Goal: Task Accomplishment & Management: Complete application form

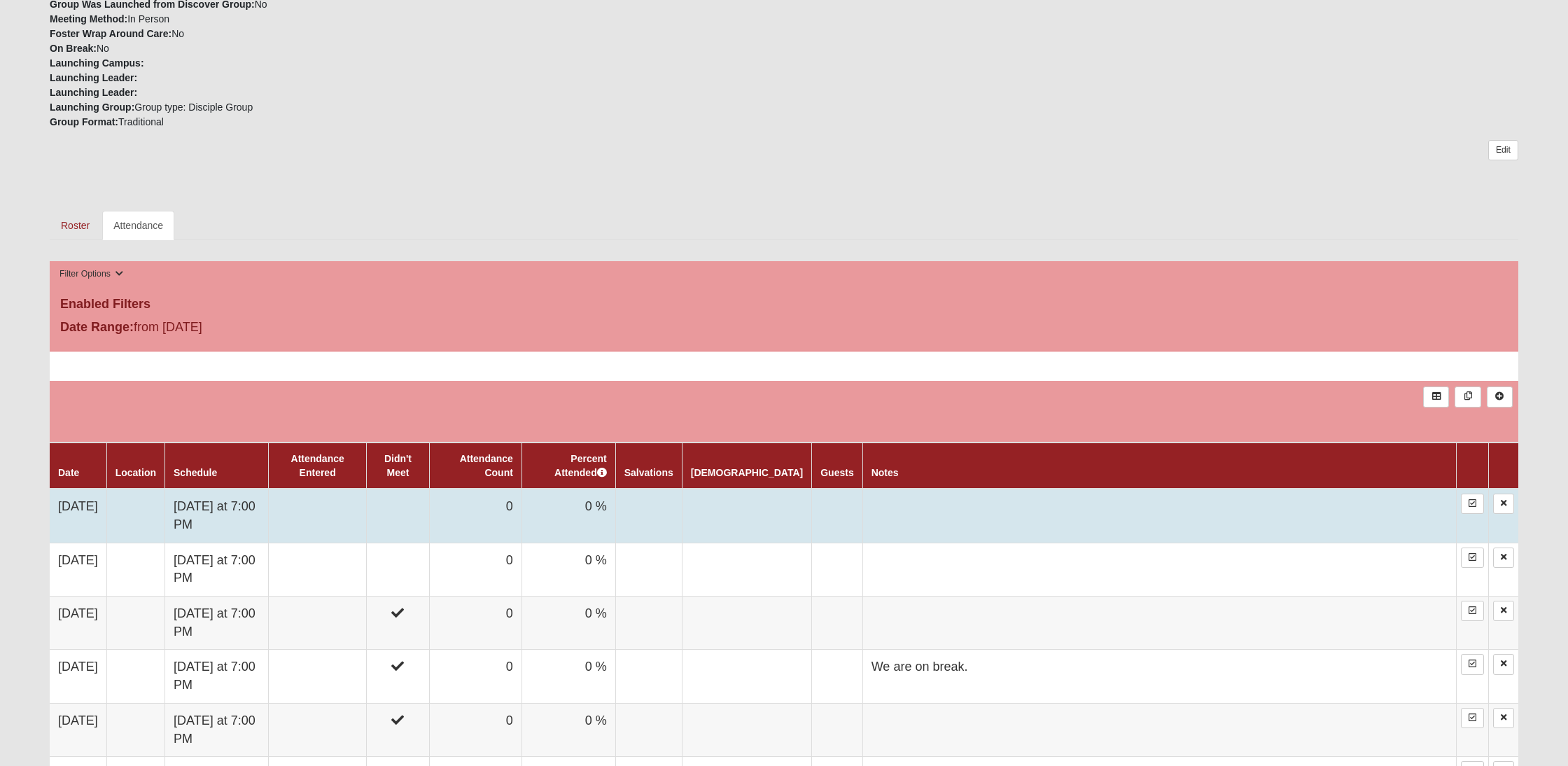
scroll to position [457, 0]
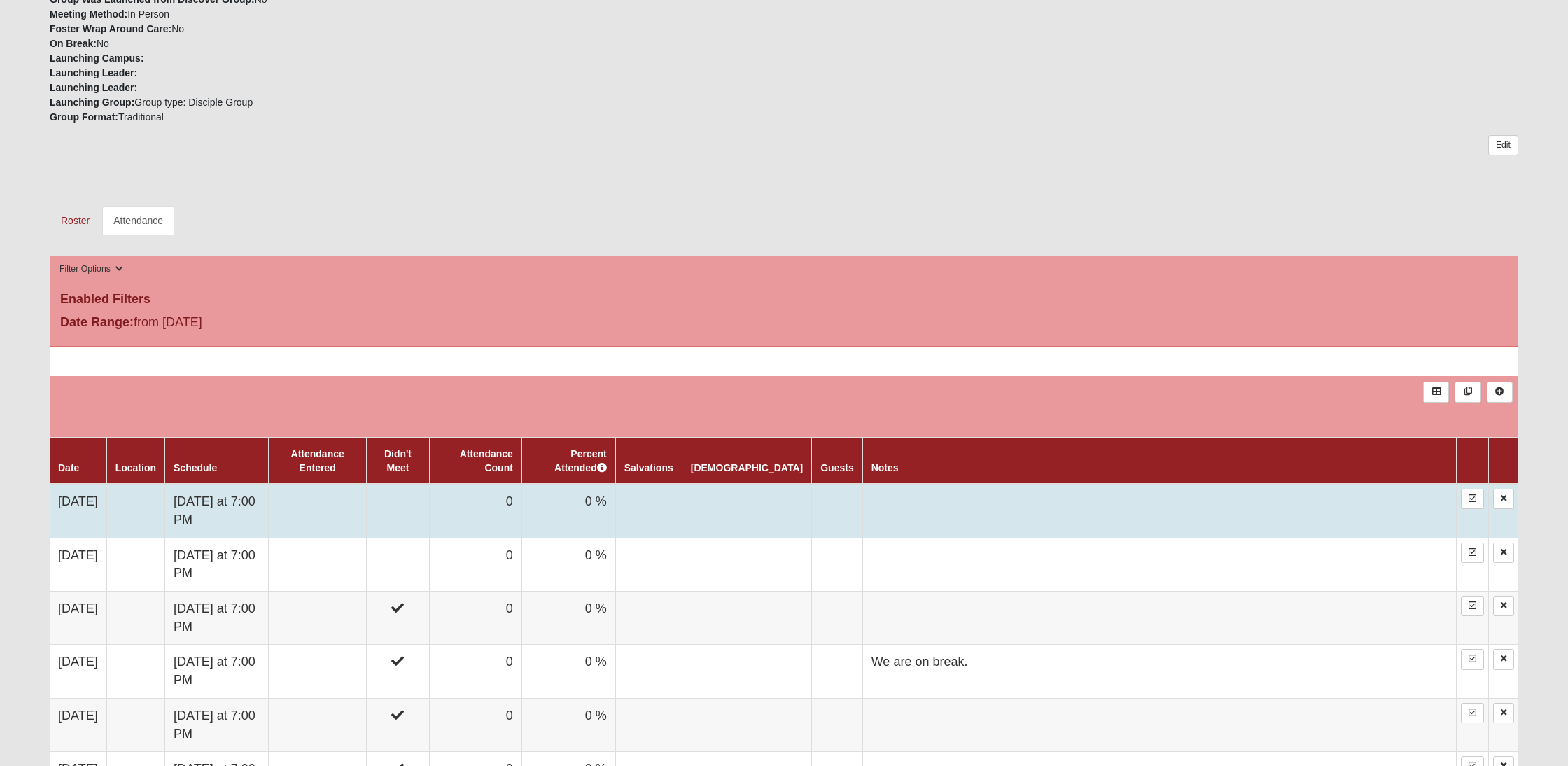
click at [75, 502] on td "[DATE]" at bounding box center [77, 511] width 57 height 54
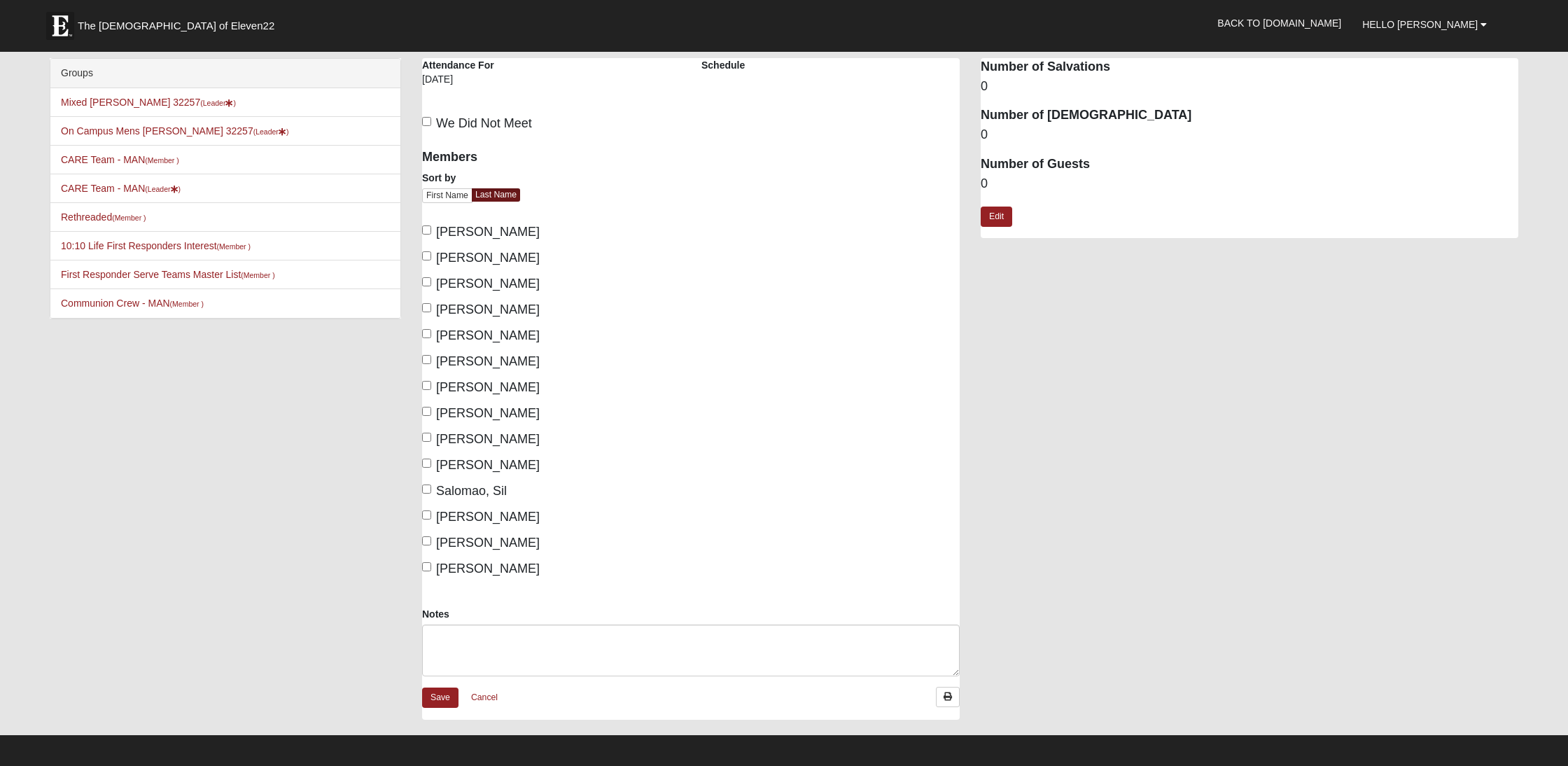
click at [426, 120] on input "We Did Not Meet" at bounding box center [427, 121] width 9 height 9
checkbox input "true"
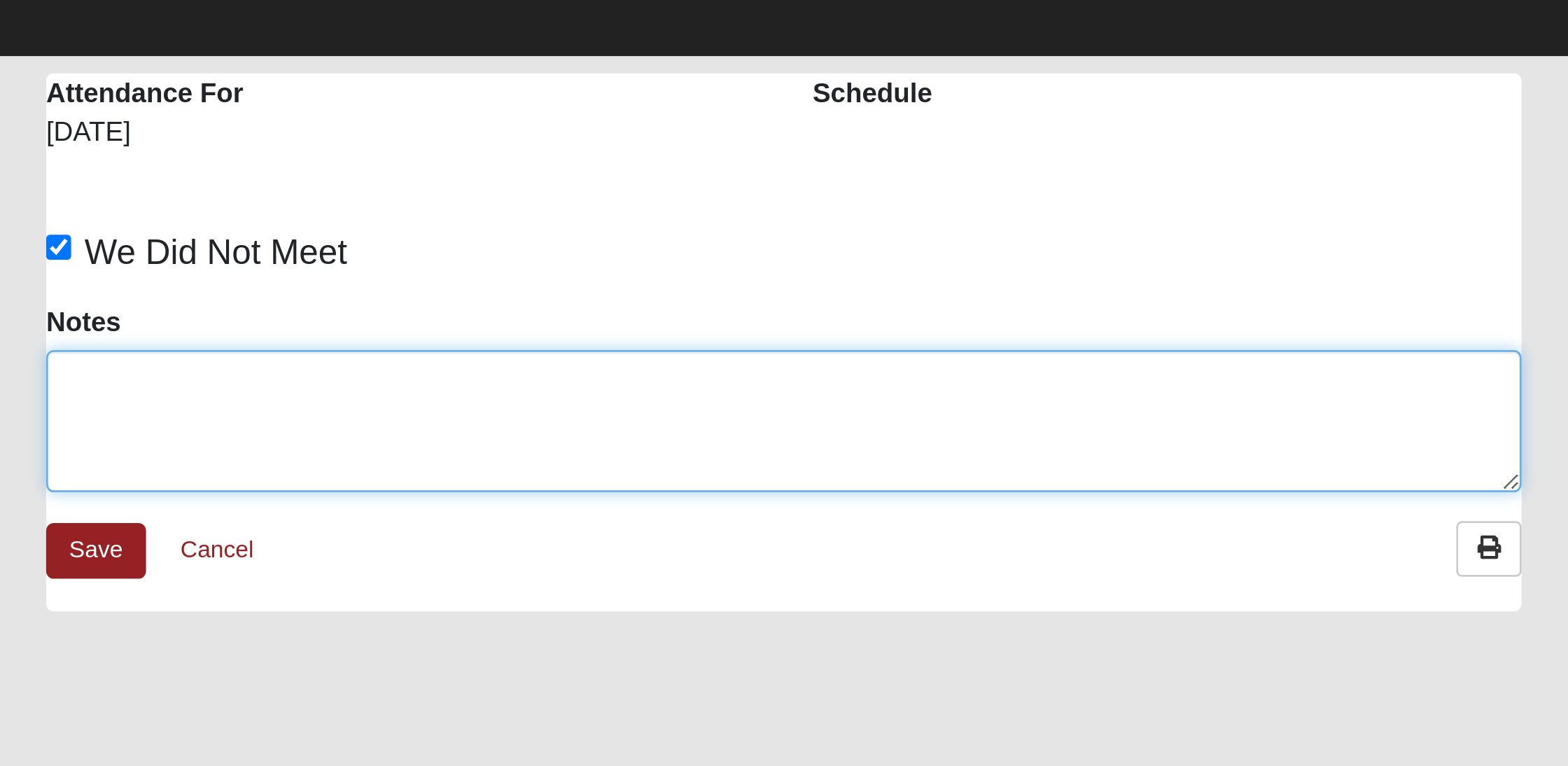
click at [422, 159] on textarea "Notes" at bounding box center [691, 185] width 537 height 52
type textarea "Because of Saturated."
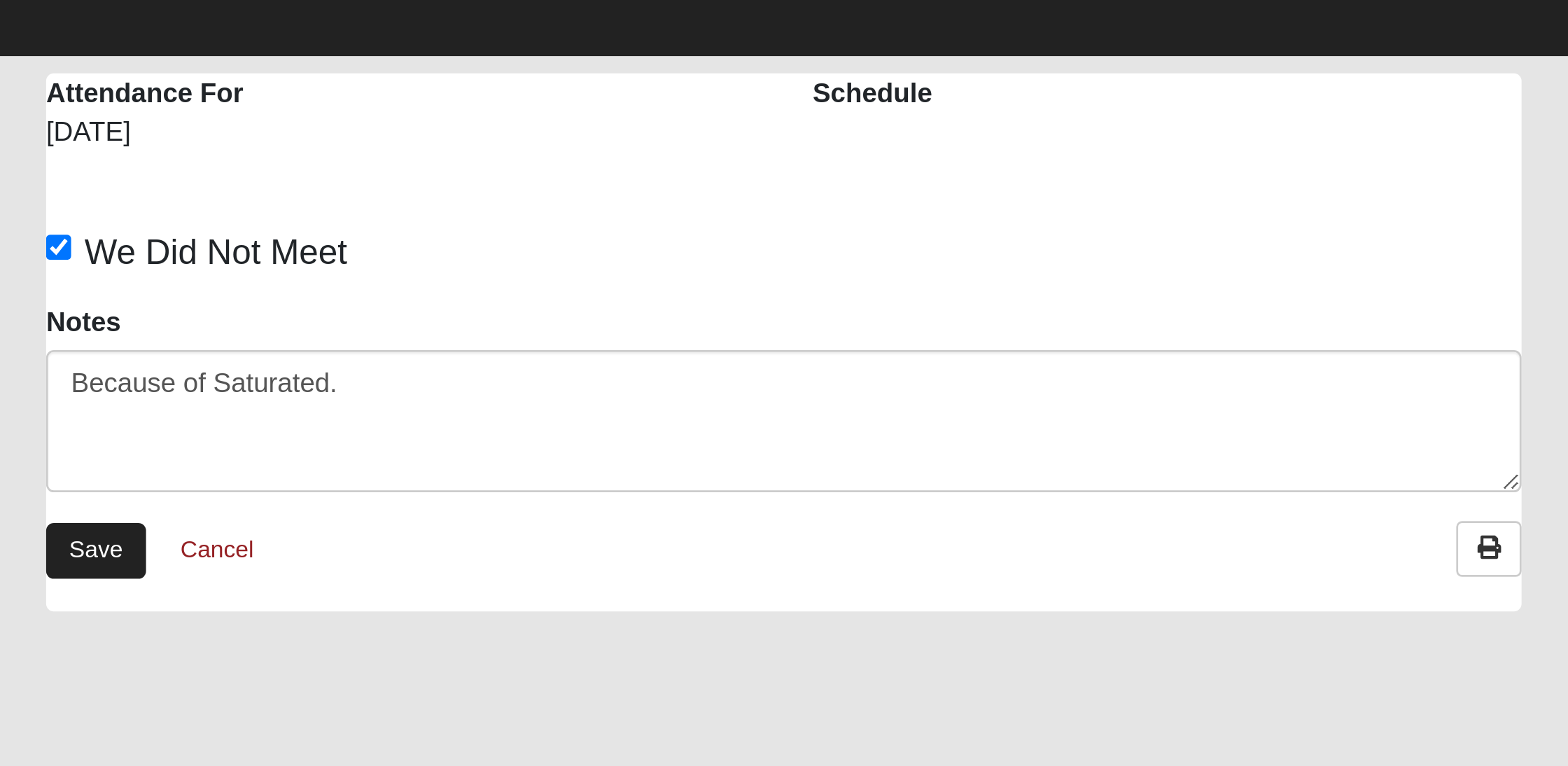
click at [422, 222] on link "Save" at bounding box center [440, 232] width 37 height 21
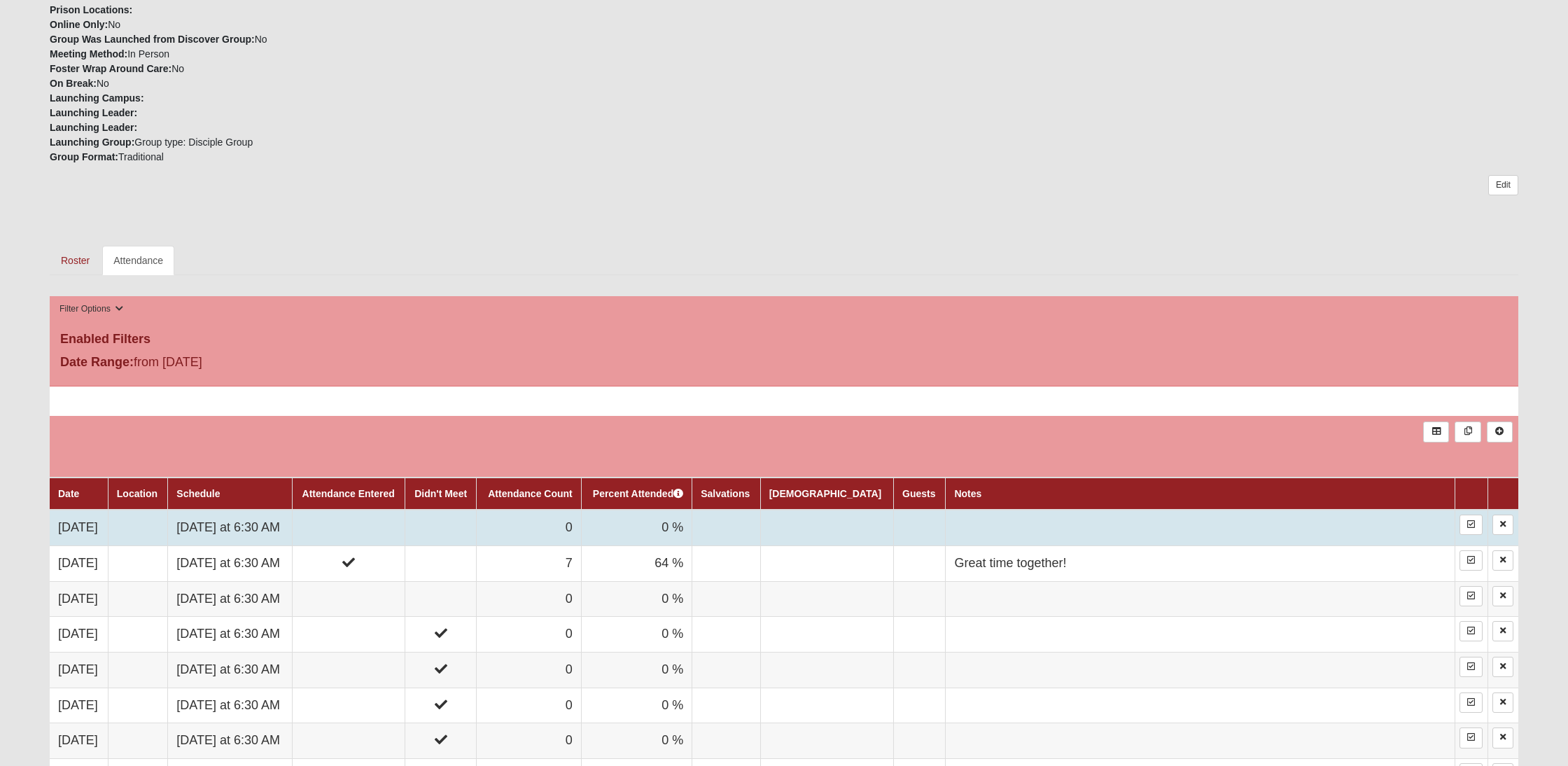
scroll to position [434, 0]
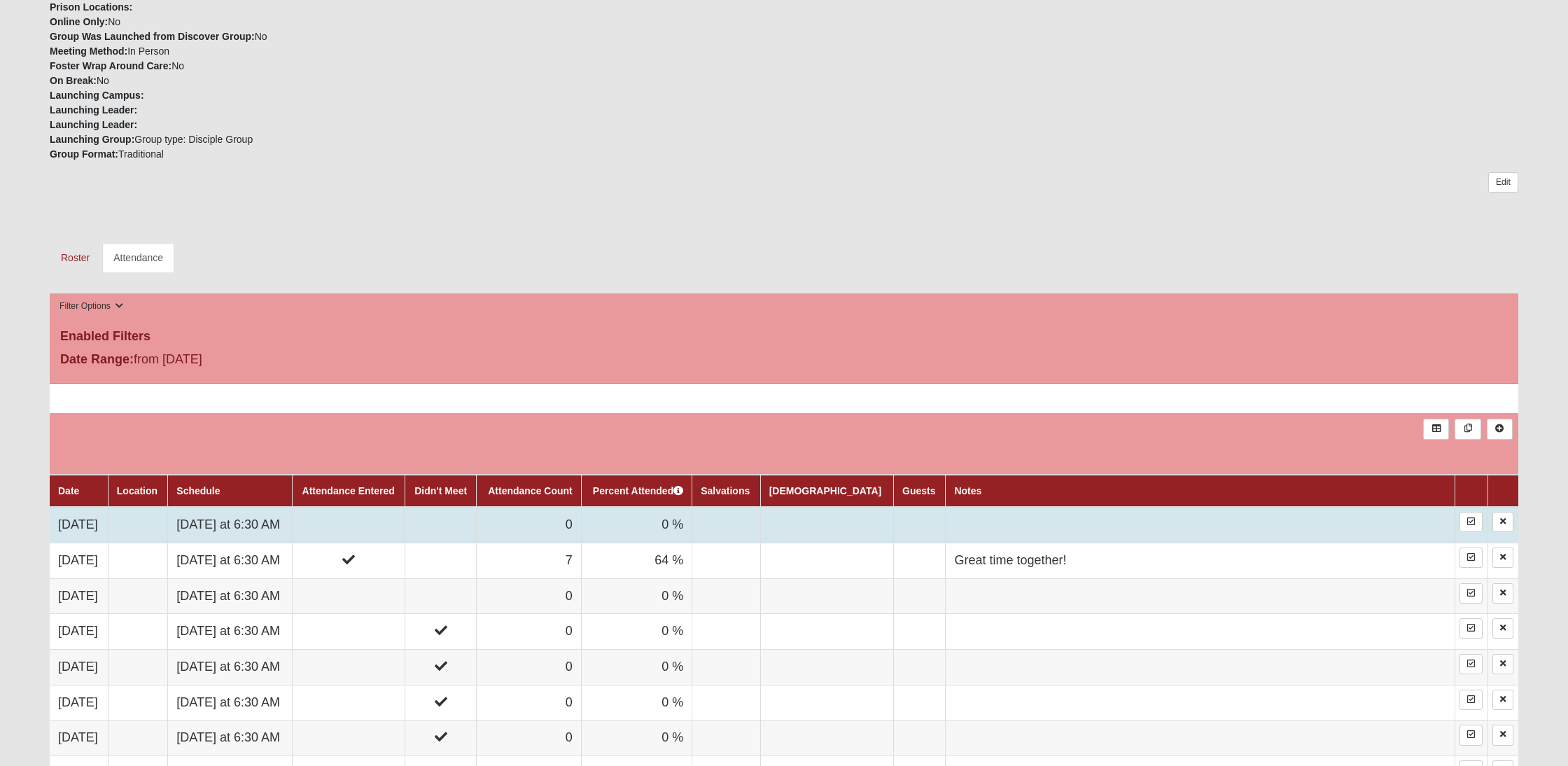
click at [74, 525] on td "[DATE]" at bounding box center [78, 525] width 58 height 36
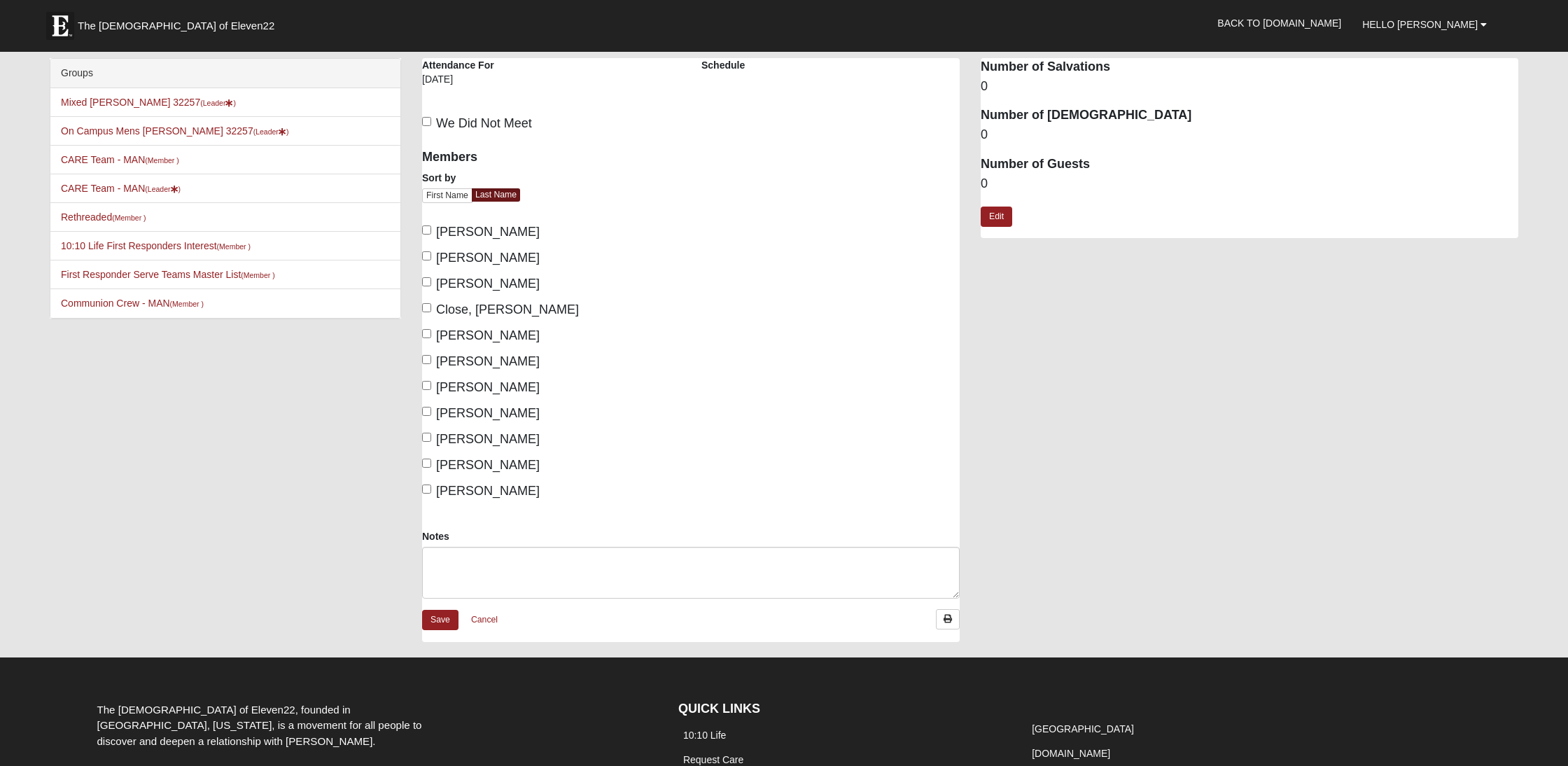
click at [427, 235] on label "[PERSON_NAME]" at bounding box center [481, 232] width 118 height 19
click at [427, 235] on input "[PERSON_NAME]" at bounding box center [427, 230] width 9 height 9
checkbox input "true"
drag, startPoint x: 430, startPoint y: 310, endPoint x: 433, endPoint y: 325, distance: 15.3
click at [430, 310] on input "Close, [PERSON_NAME]" at bounding box center [427, 307] width 9 height 9
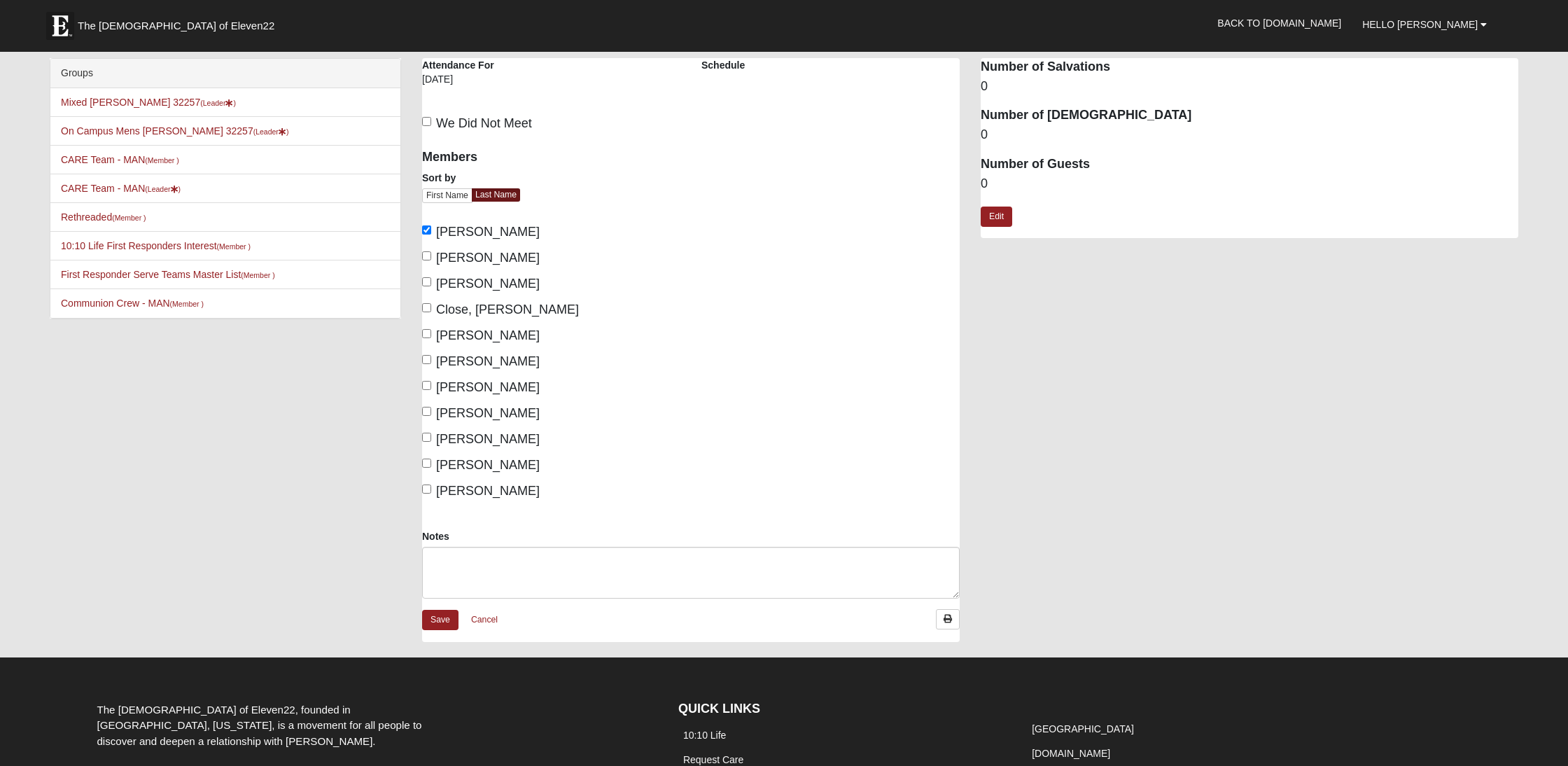
checkbox input "true"
click at [427, 388] on input "[PERSON_NAME]" at bounding box center [427, 386] width 9 height 9
checkbox input "true"
click at [427, 413] on input "[PERSON_NAME]" at bounding box center [427, 412] width 9 height 9
checkbox input "true"
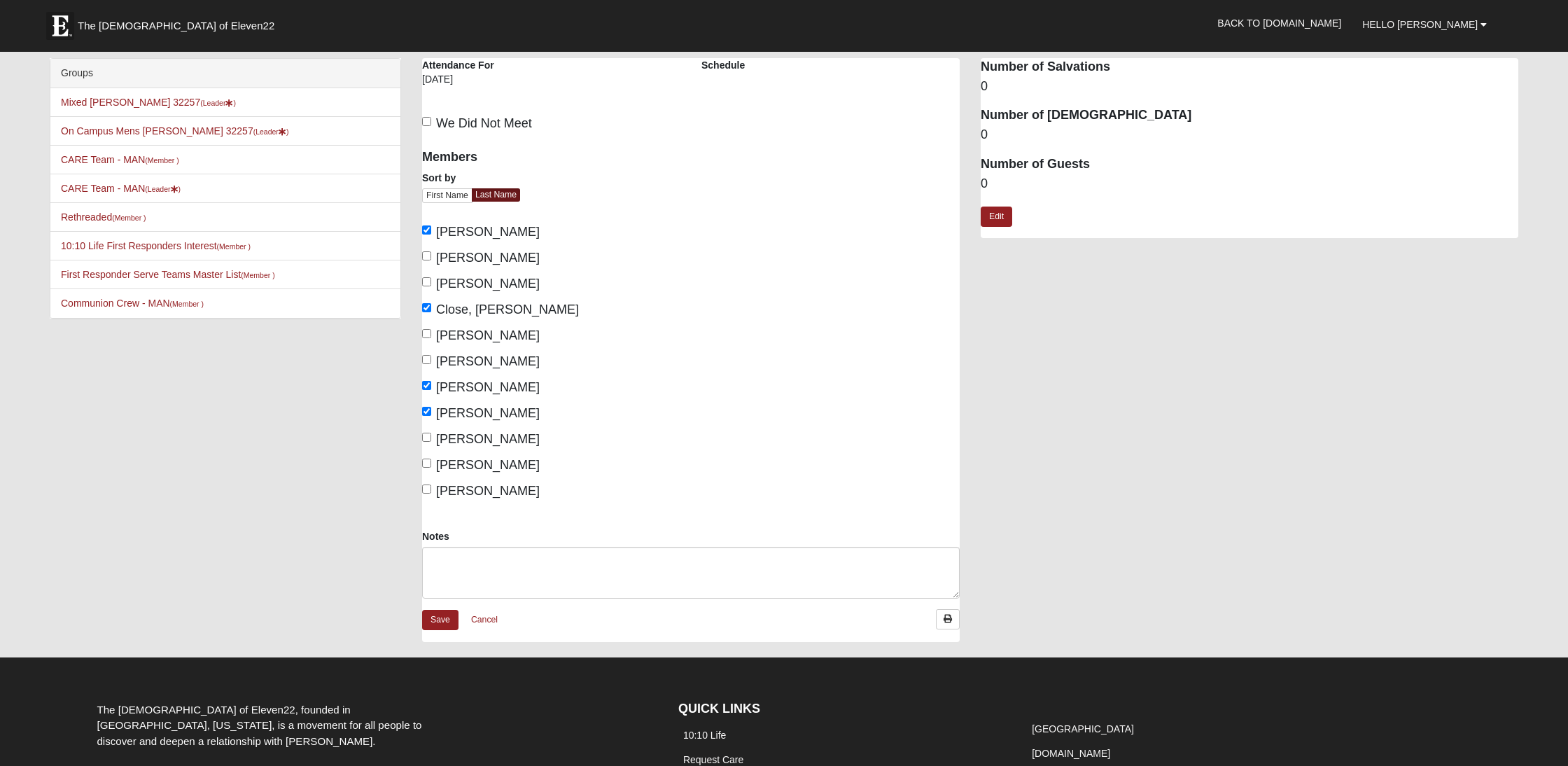
scroll to position [2, 0]
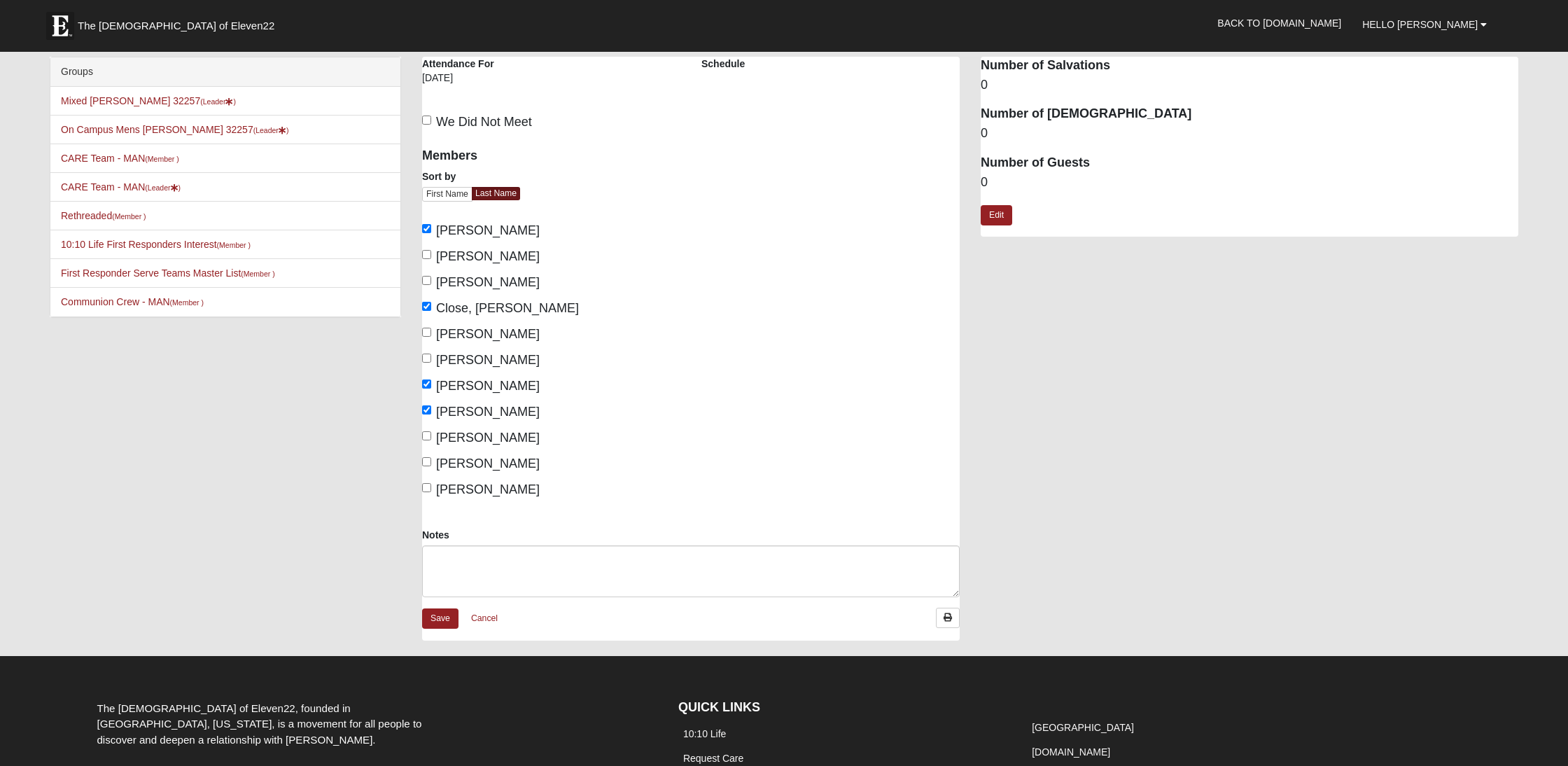
click at [432, 466] on label "[PERSON_NAME]" at bounding box center [481, 464] width 118 height 19
click at [431, 466] on input "[PERSON_NAME]" at bounding box center [427, 462] width 9 height 9
checkbox input "true"
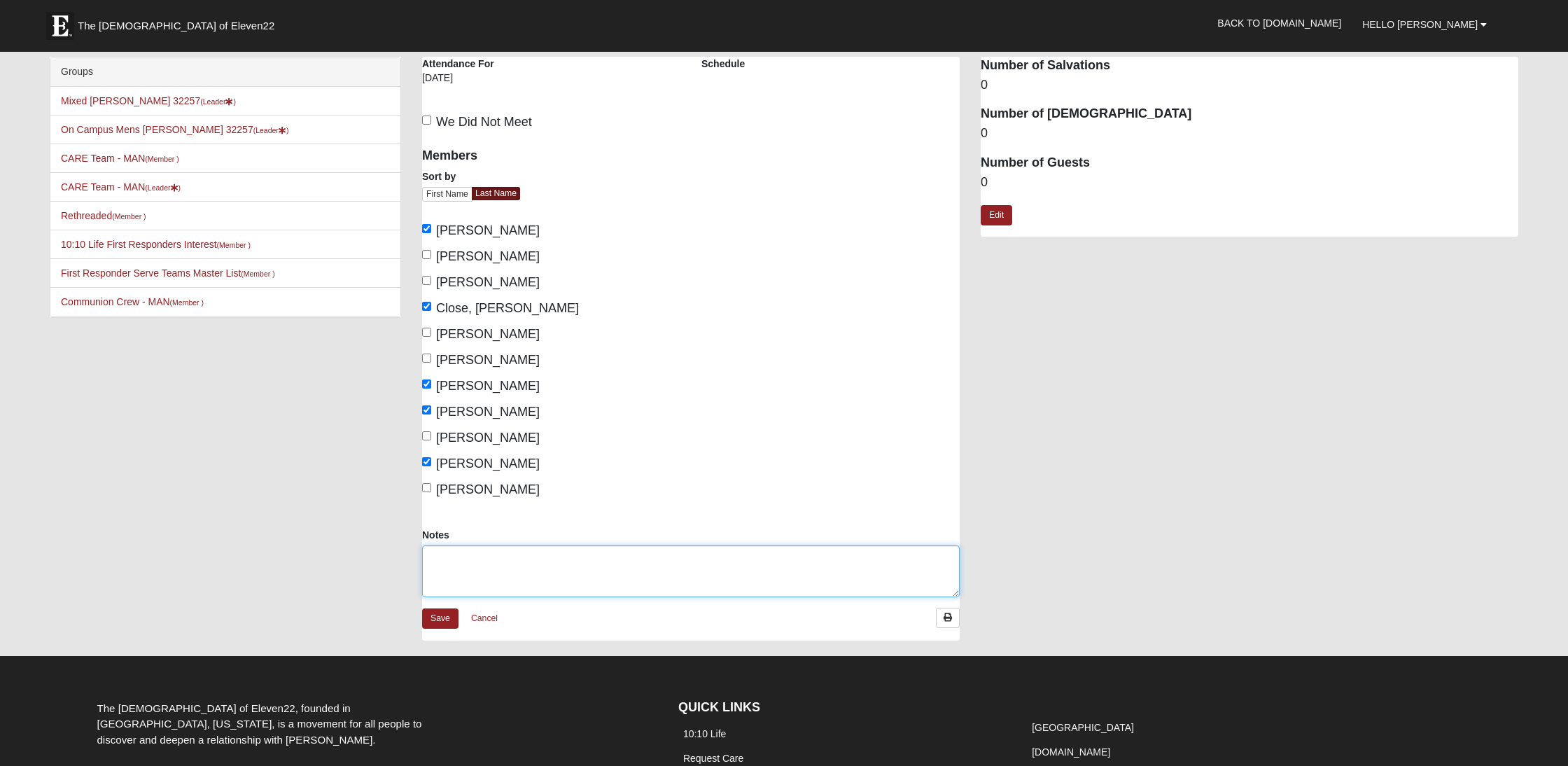
click at [465, 561] on textarea "Notes" at bounding box center [691, 572] width 537 height 52
click at [541, 557] on textarea "We had a great time together." at bounding box center [691, 572] width 537 height 52
type textarea "We had a great time together."
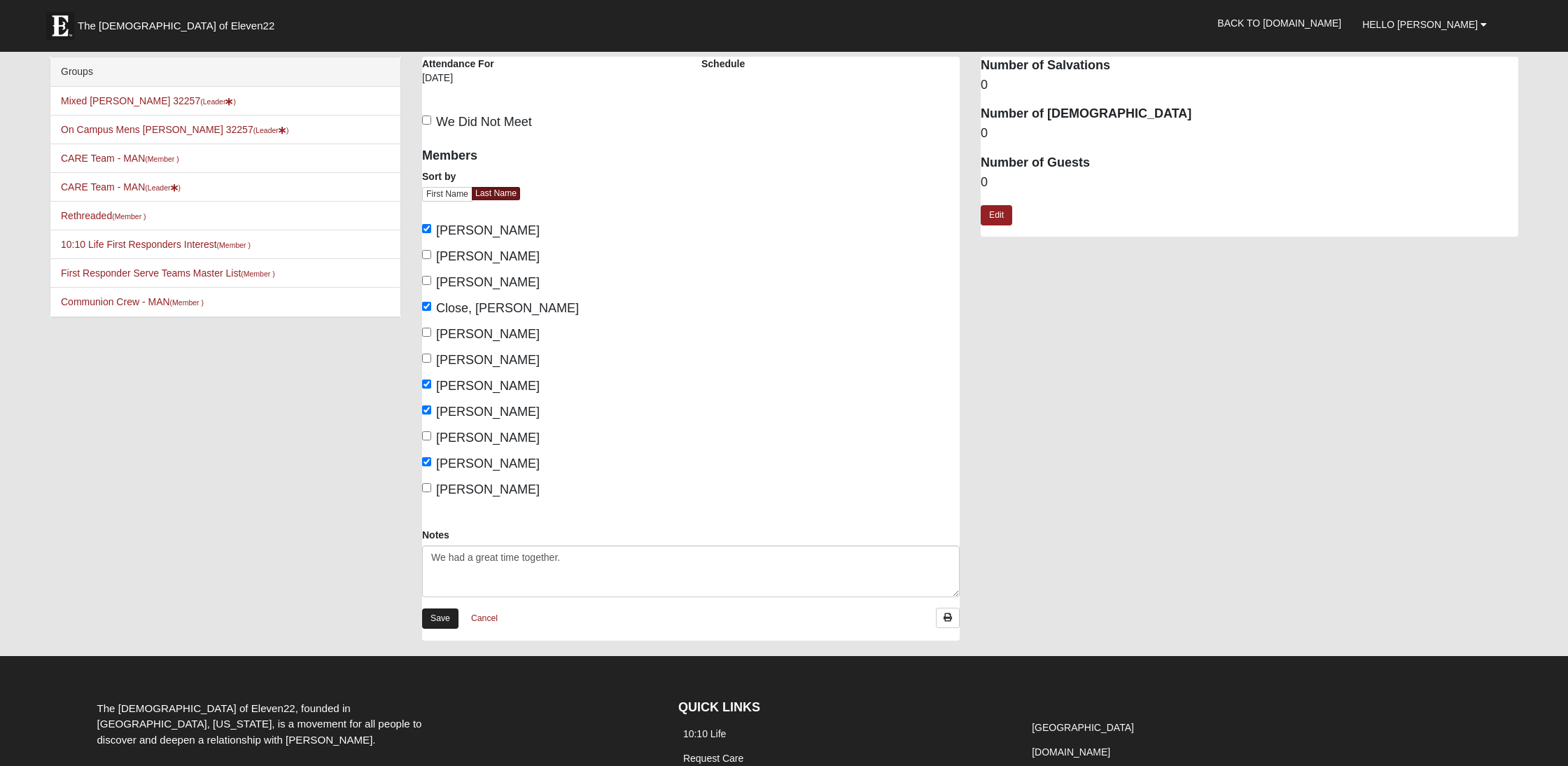
click at [453, 624] on link "Save" at bounding box center [440, 619] width 37 height 21
